Goal: Task Accomplishment & Management: Manage account settings

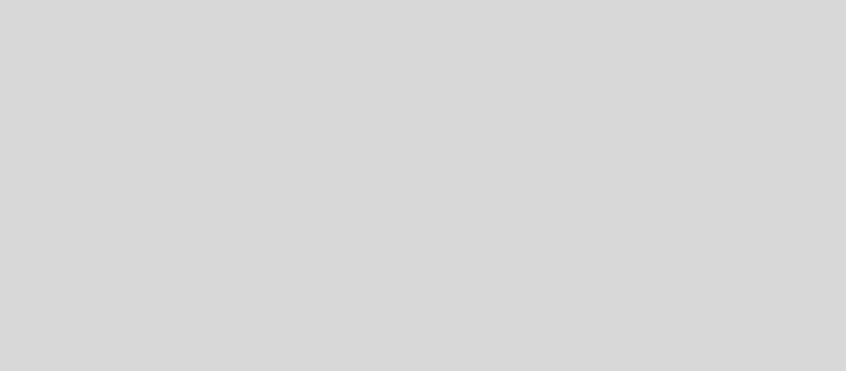
select select "es"
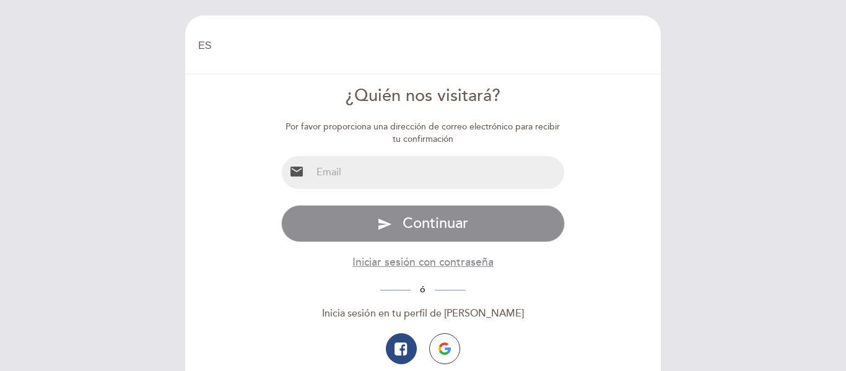
click at [378, 176] on input "email" at bounding box center [437, 172] width 253 height 33
type input "[EMAIL_ADDRESS][DOMAIN_NAME]"
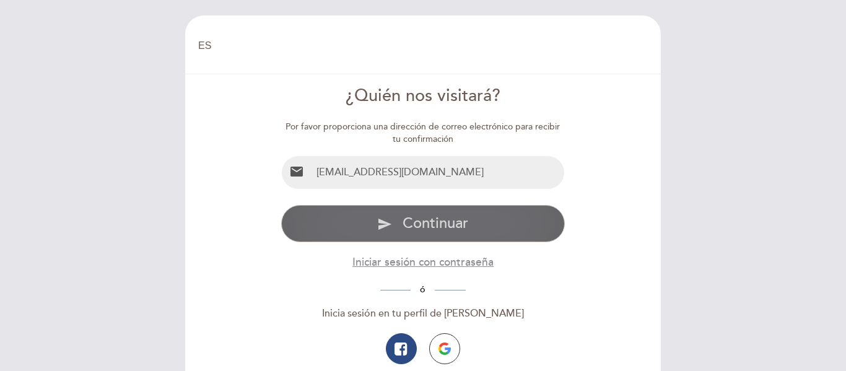
click at [378, 234] on button "send Continuar" at bounding box center [423, 223] width 284 height 37
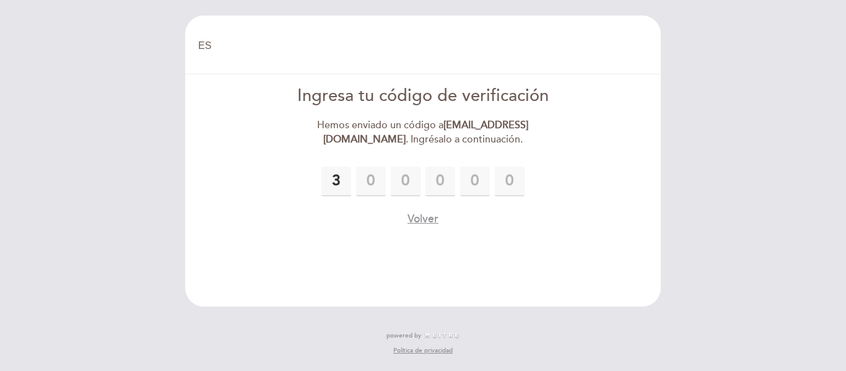
type input "3"
type input "1"
type input "2"
type input "4"
type input "1"
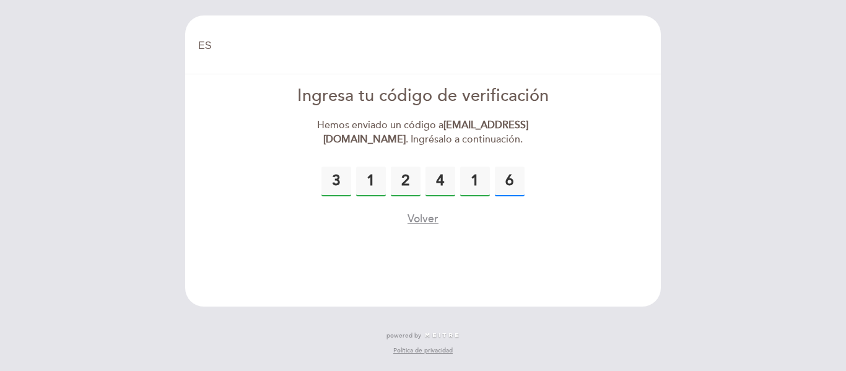
type input "6"
